Goal: Task Accomplishment & Management: Use online tool/utility

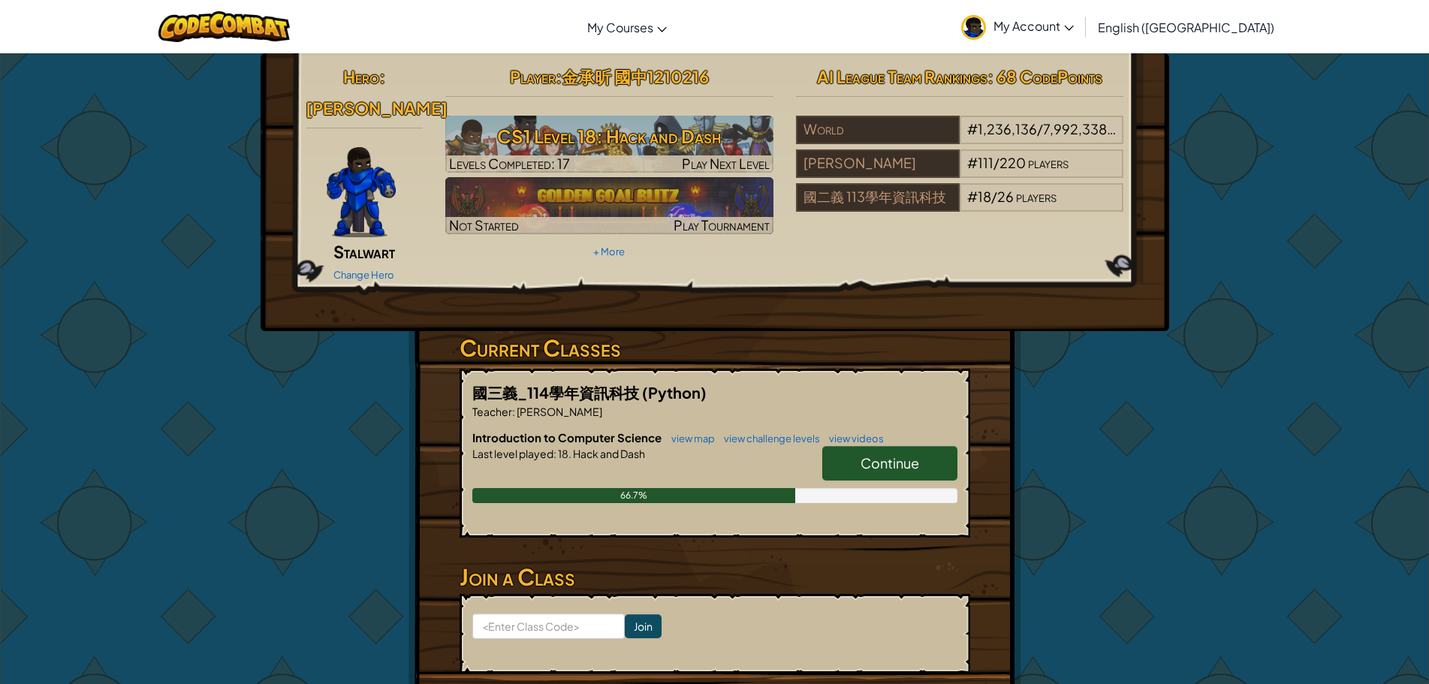
click at [886, 454] on span "Continue" at bounding box center [890, 462] width 59 height 17
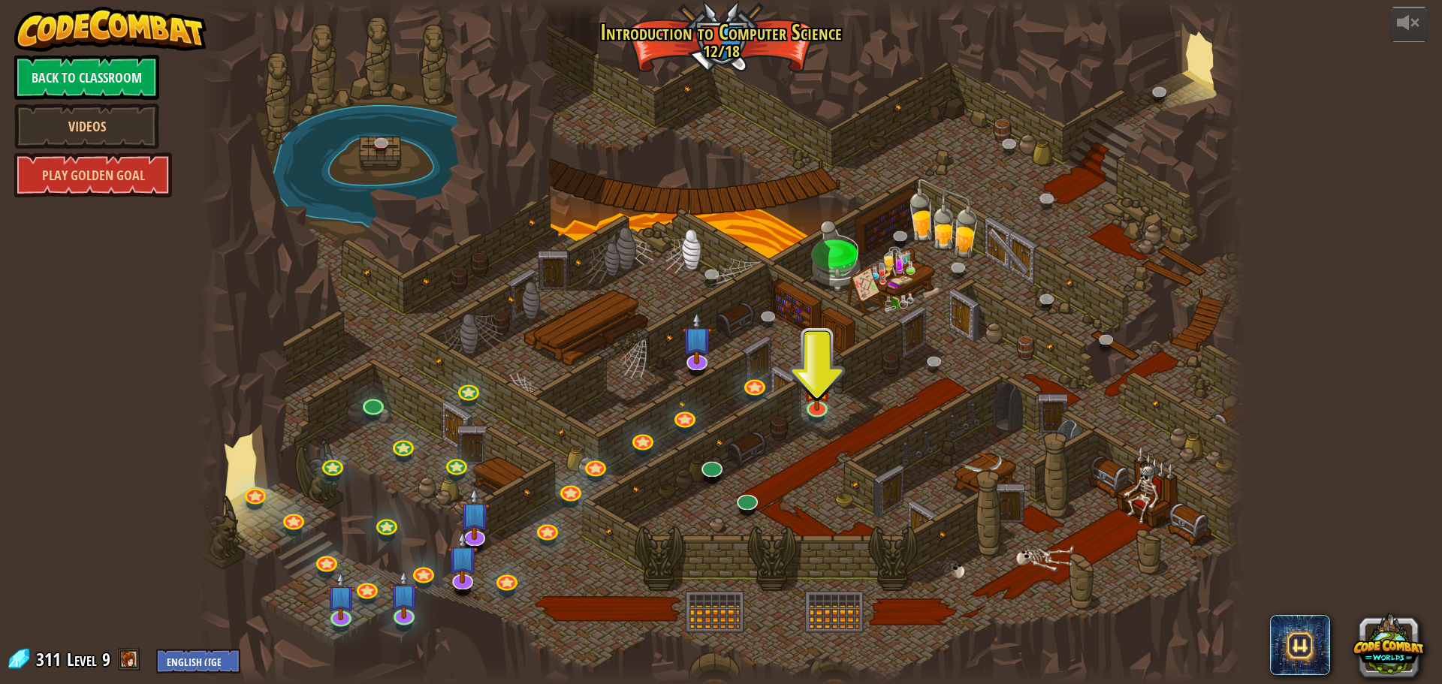
click at [799, 401] on div at bounding box center [721, 342] width 1047 height 684
click at [827, 410] on link at bounding box center [816, 405] width 30 height 30
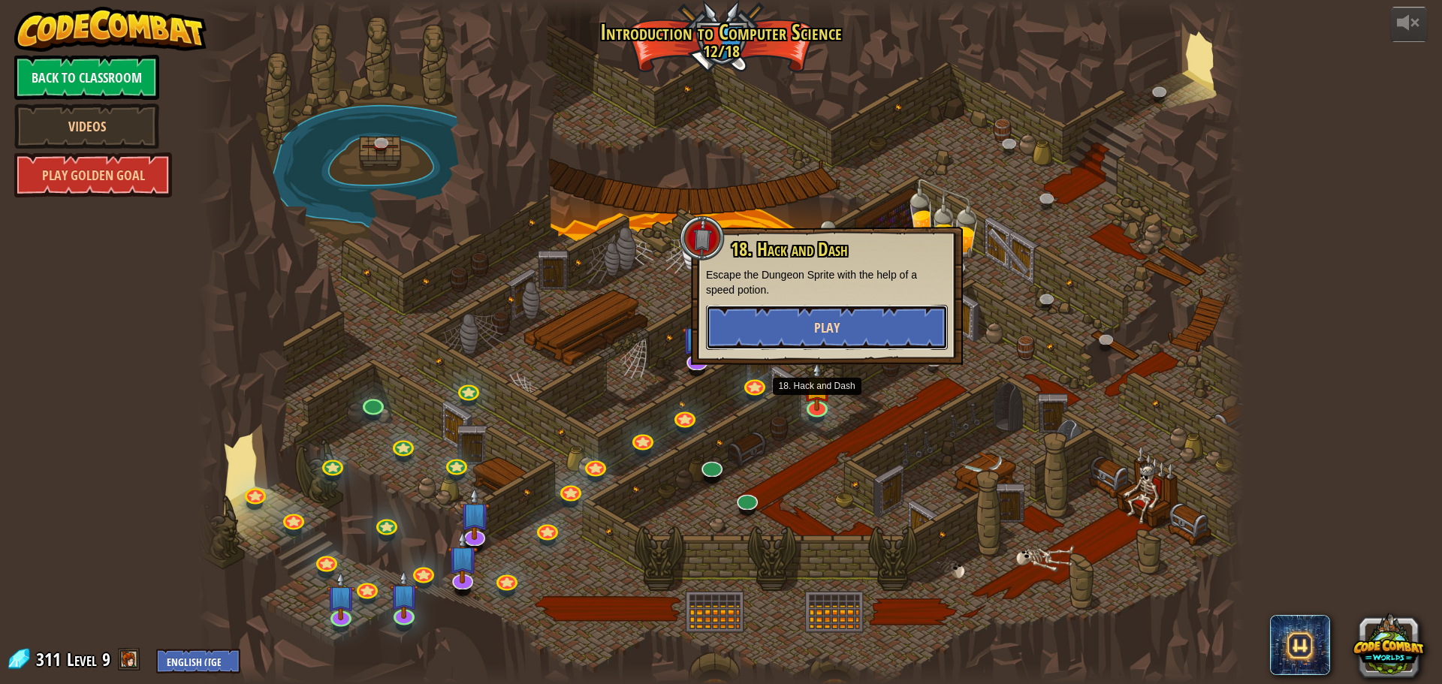
click at [807, 335] on button "Play" at bounding box center [827, 327] width 242 height 45
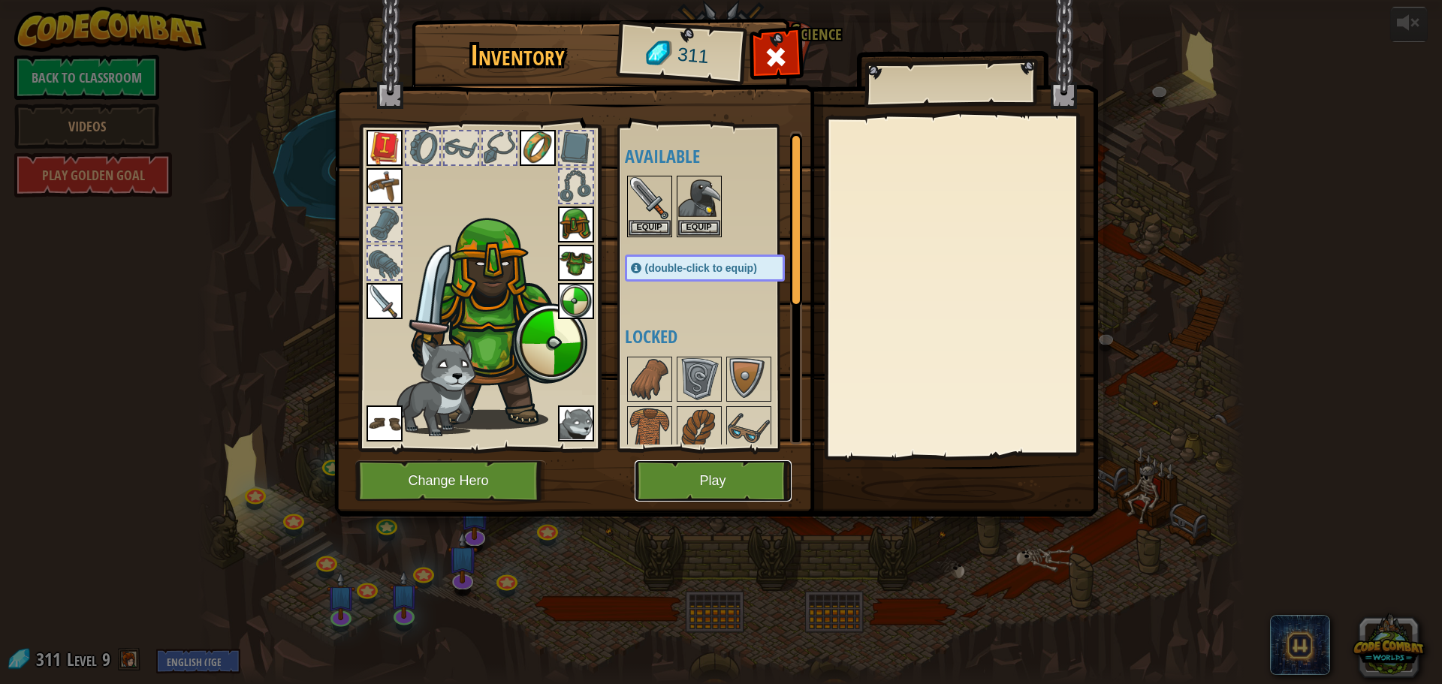
click at [717, 465] on button "Play" at bounding box center [713, 480] width 157 height 41
